Goal: Find specific page/section: Locate item on page

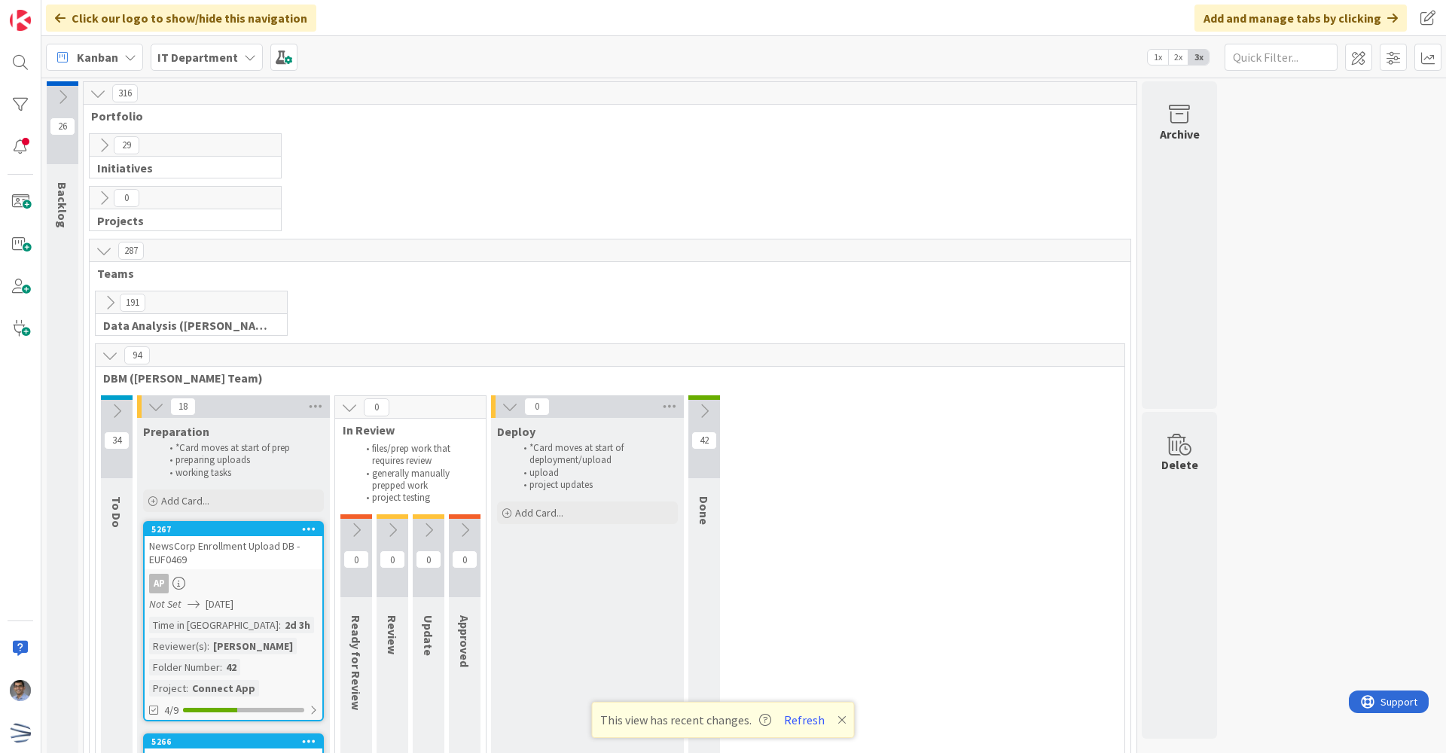
click at [100, 148] on icon at bounding box center [104, 145] width 17 height 17
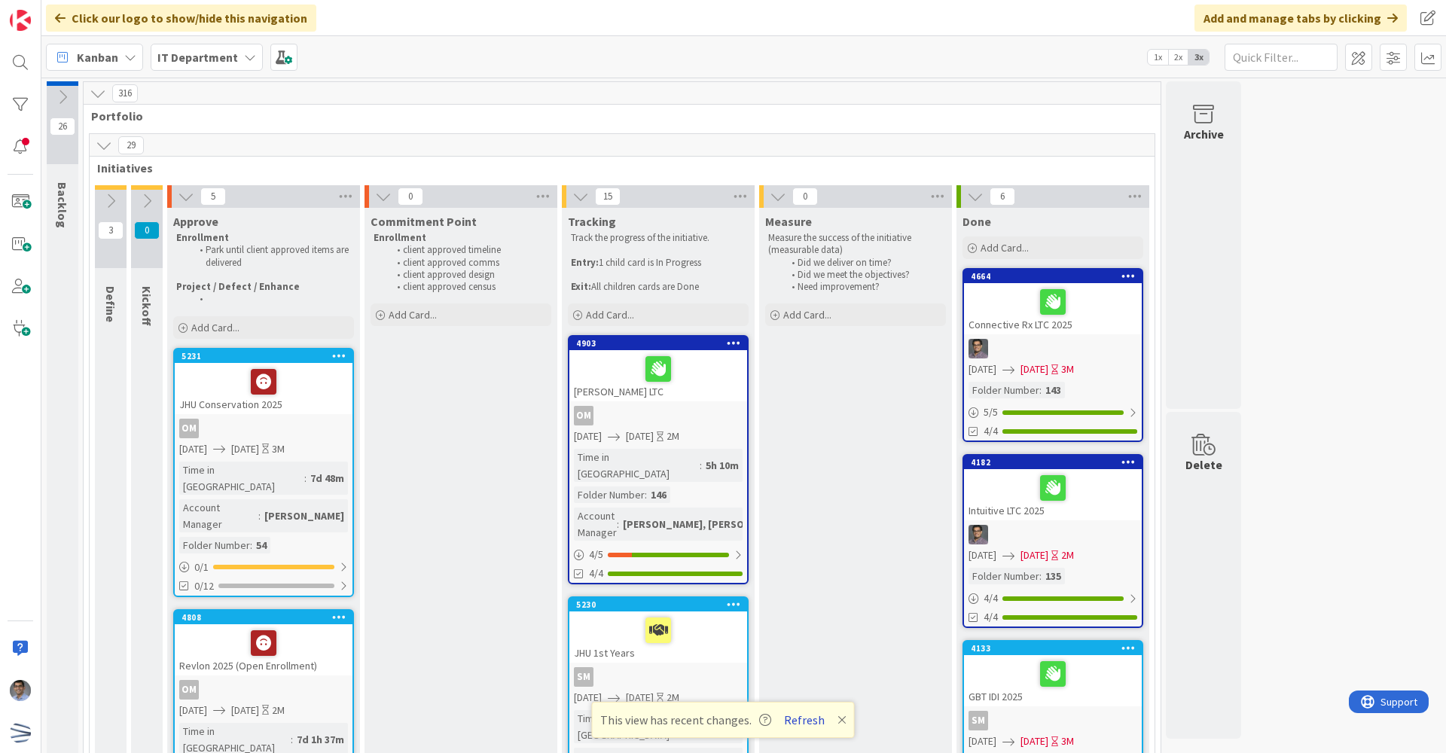
click at [799, 716] on button "Refresh" at bounding box center [804, 720] width 51 height 20
click at [809, 721] on button "Refresh" at bounding box center [804, 720] width 51 height 20
click at [774, 20] on div "Click our logo to show/hide this navigation Add and manage tabs by clicking" at bounding box center [743, 18] width 1405 height 36
click at [808, 721] on button "Refresh" at bounding box center [804, 720] width 51 height 20
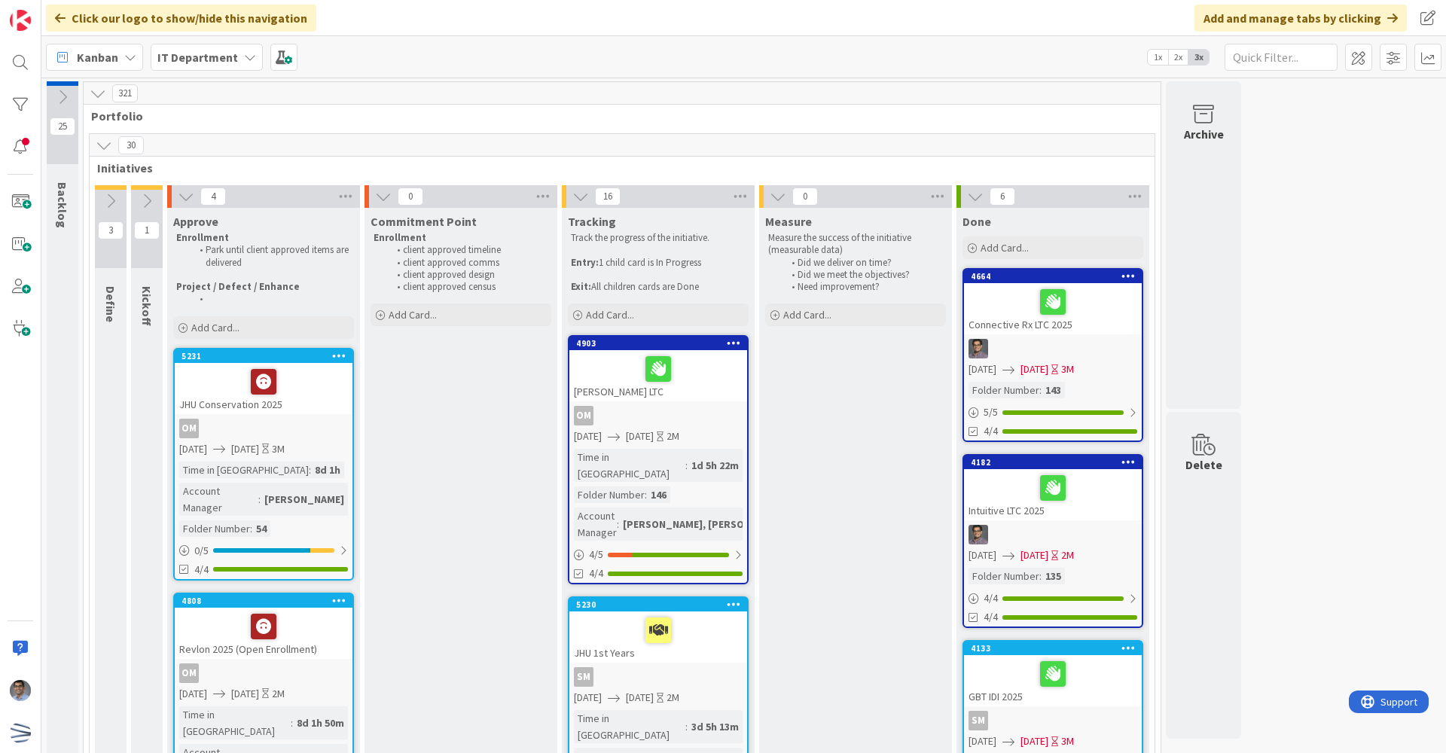
click at [99, 145] on icon at bounding box center [104, 145] width 17 height 17
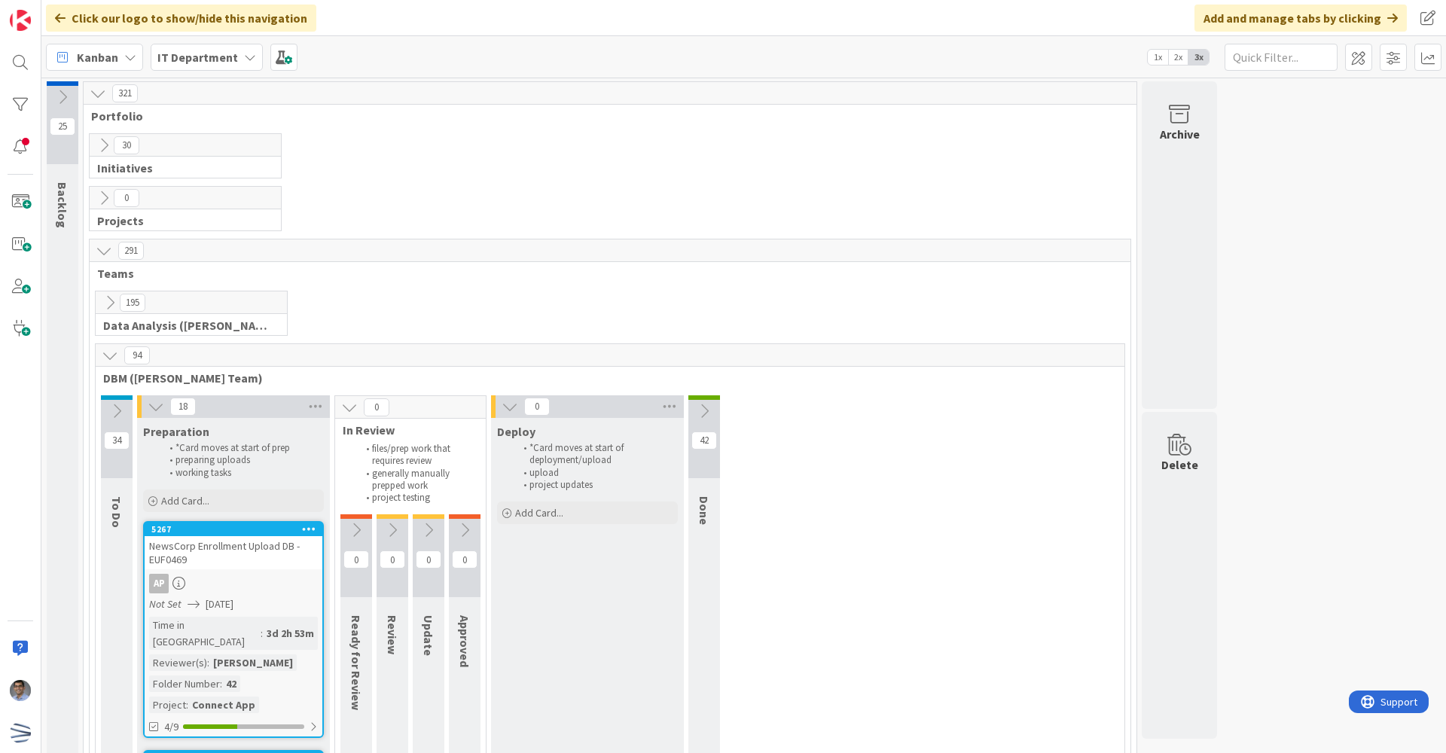
click at [102, 298] on icon at bounding box center [110, 303] width 17 height 17
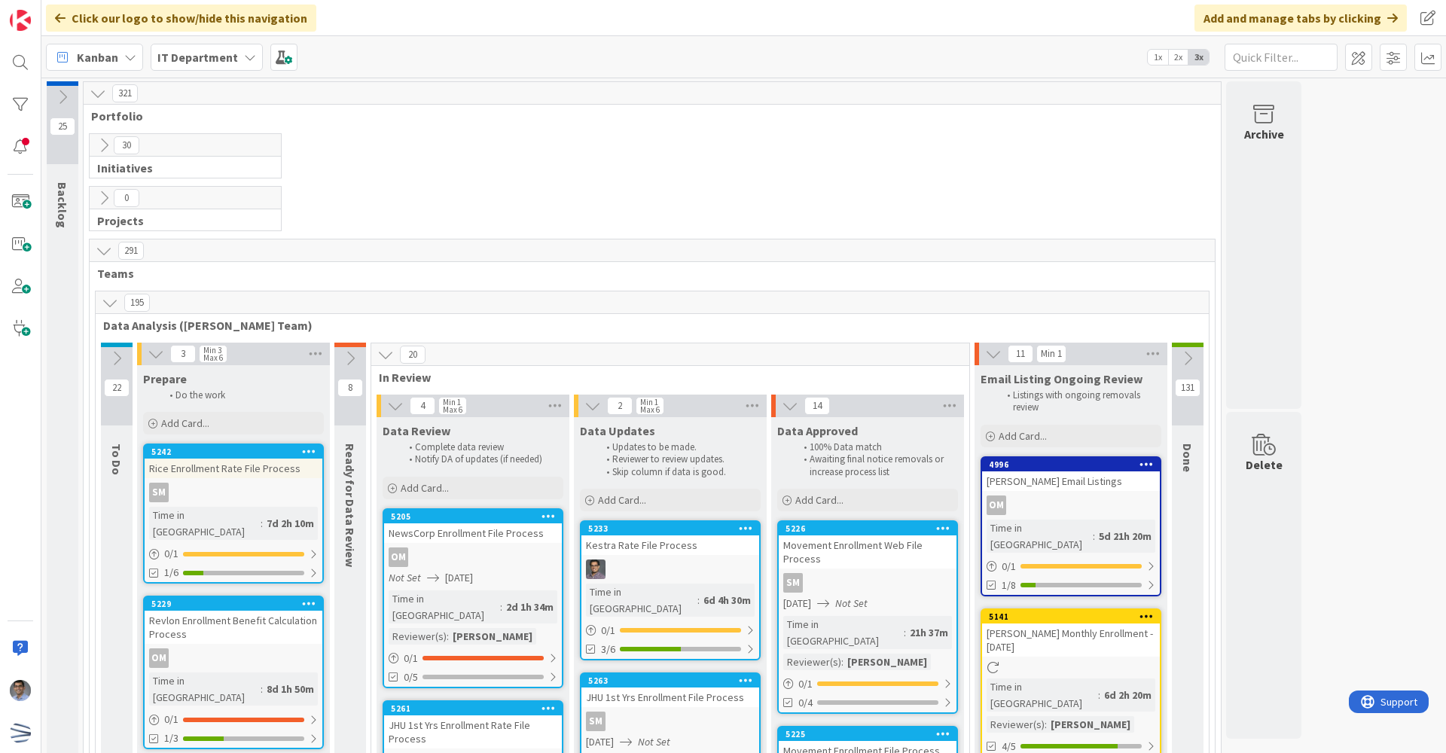
scroll to position [226, 0]
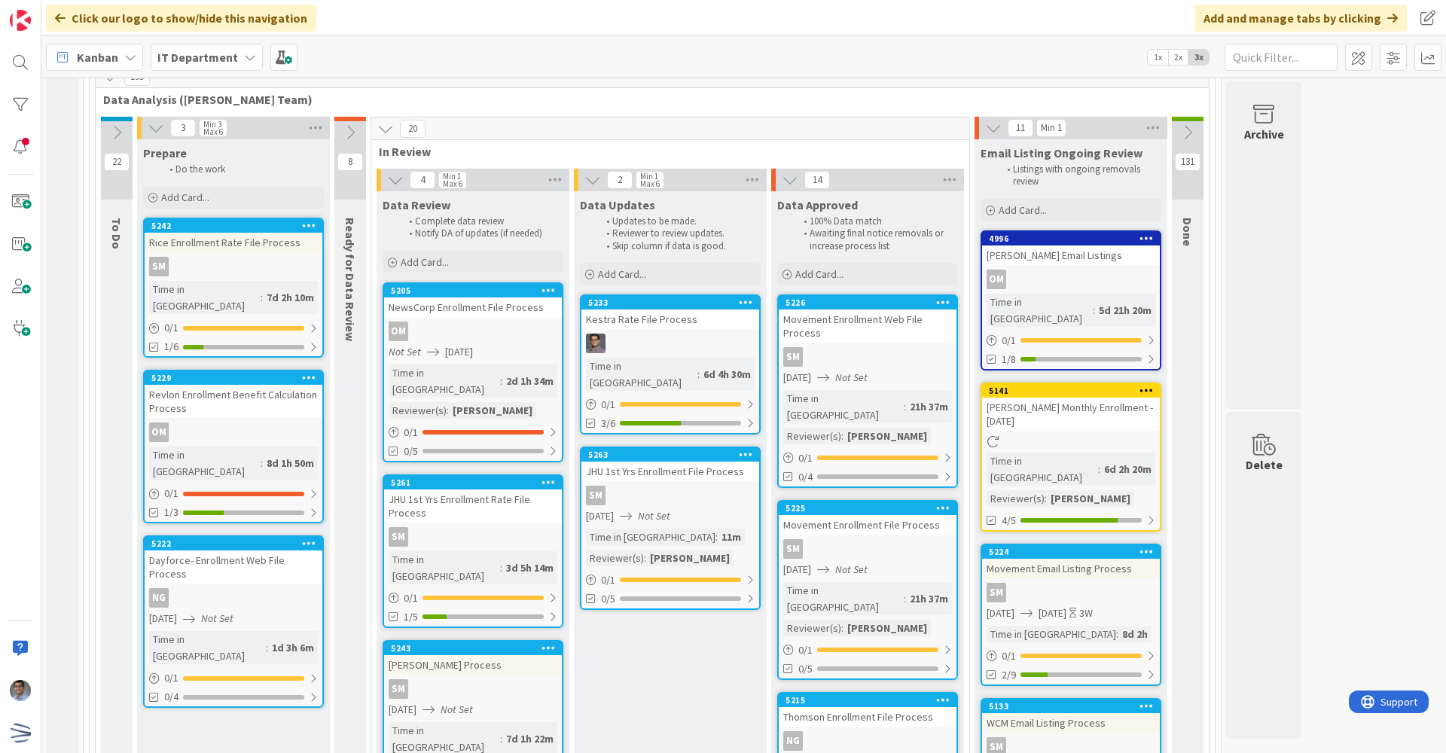
click at [703, 96] on span "Data Analysis ([PERSON_NAME] Team)" at bounding box center [646, 99] width 1087 height 15
